Goal: Task Accomplishment & Management: Complete application form

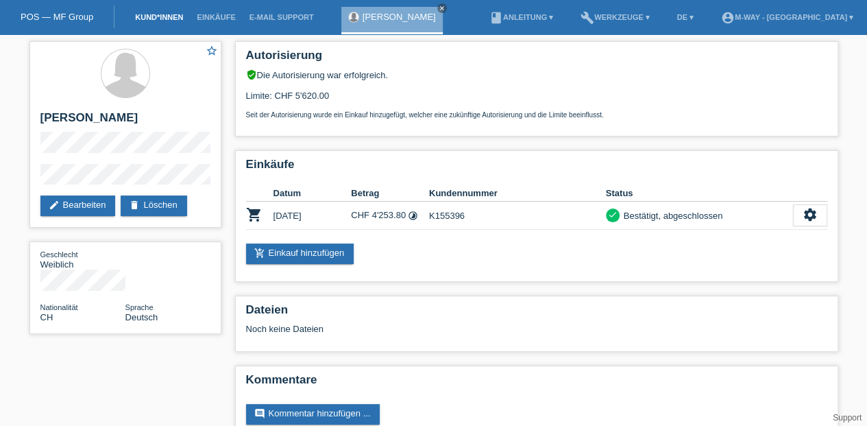
click at [156, 18] on link "Kund*innen" at bounding box center [159, 17] width 62 height 8
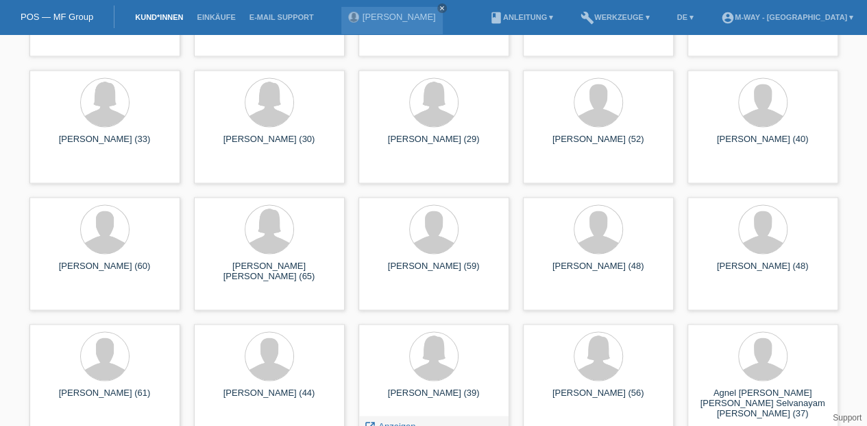
scroll to position [8962, 0]
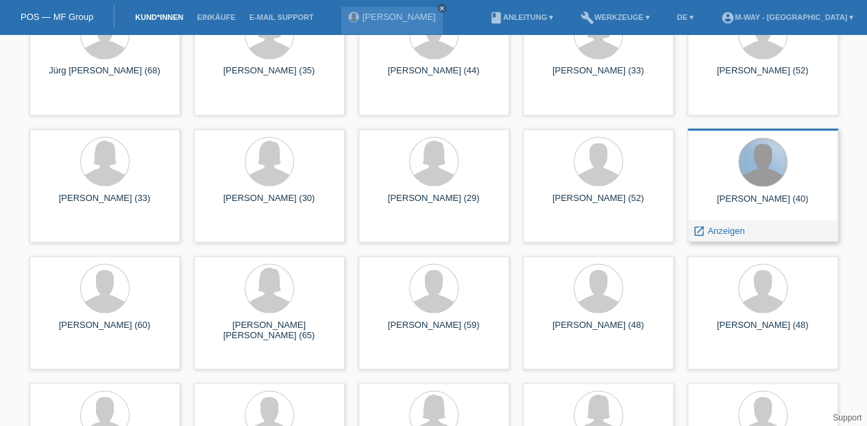
click at [769, 175] on div at bounding box center [763, 162] width 48 height 48
click at [721, 235] on div "launch Anzeigen" at bounding box center [719, 230] width 62 height 21
click at [699, 227] on icon "launch" at bounding box center [699, 230] width 12 height 12
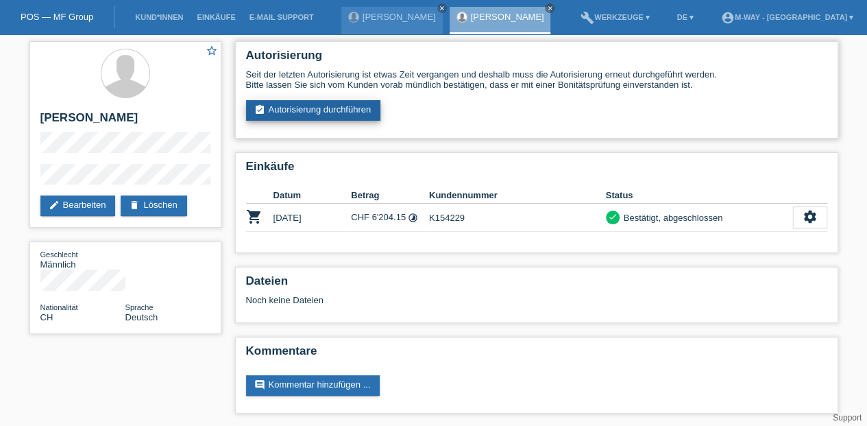
click at [326, 106] on link "assignment_turned_in Autorisierung durchführen" at bounding box center [313, 110] width 135 height 21
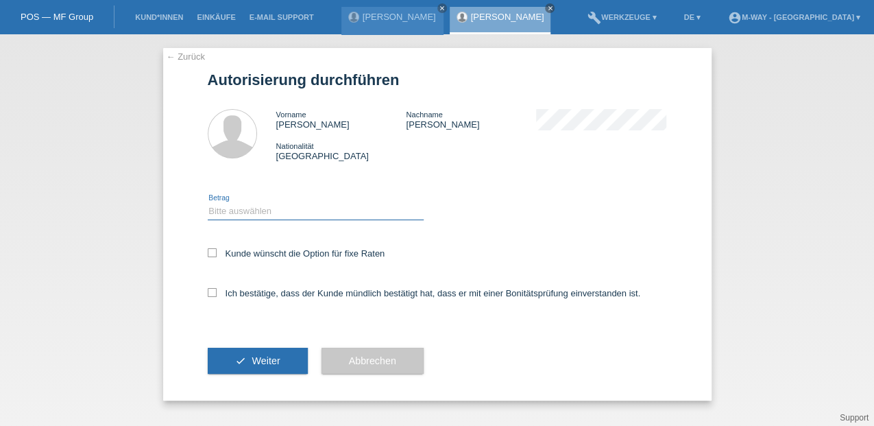
click at [251, 204] on select "Bitte auswählen CHF 1.00 - CHF 499.00 CHF 500.00 - CHF 1'999.00 CHF 2'000.00 - …" at bounding box center [316, 211] width 216 height 16
select select "3"
click at [208, 203] on select "Bitte auswählen CHF 1.00 - CHF 499.00 CHF 500.00 - CHF 1'999.00 CHF 2'000.00 - …" at bounding box center [316, 211] width 216 height 16
click at [212, 253] on icon at bounding box center [212, 252] width 9 height 9
click at [212, 253] on input "Kunde wünscht die Option für fixe Raten" at bounding box center [212, 252] width 9 height 9
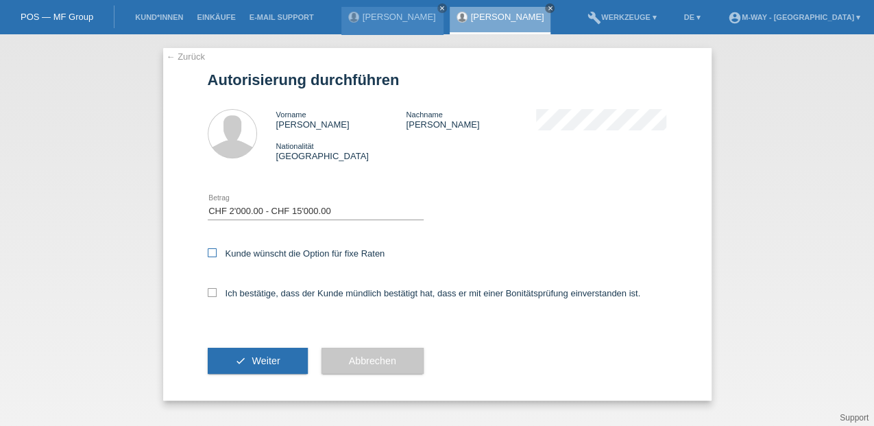
checkbox input "true"
click at [210, 293] on icon at bounding box center [212, 292] width 9 height 9
click at [210, 293] on input "Ich bestätige, dass der Kunde mündlich bestätigt hat, dass er mit einer Bonität…" at bounding box center [212, 292] width 9 height 9
checkbox input "true"
click at [259, 362] on span "Weiter" at bounding box center [265, 360] width 28 height 11
